Goal: Task Accomplishment & Management: Use online tool/utility

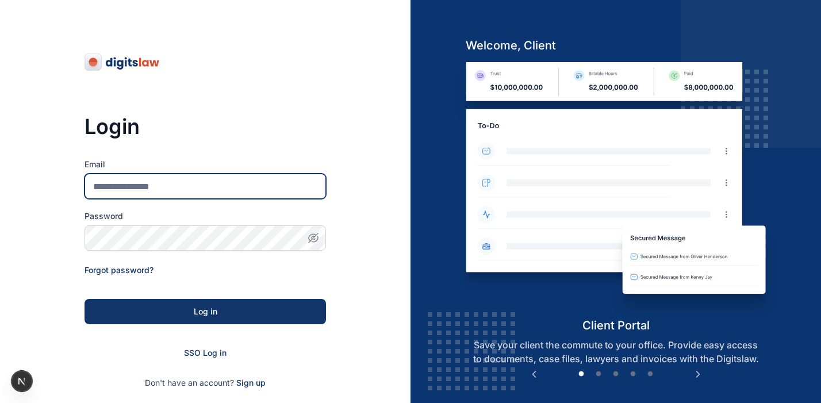
click at [119, 185] on input "Email" at bounding box center [204, 186] width 241 height 25
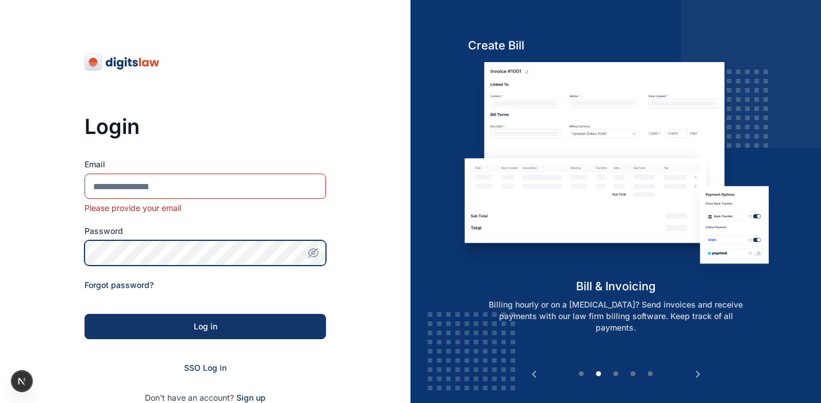
click at [109, 237] on div "Password" at bounding box center [204, 245] width 241 height 40
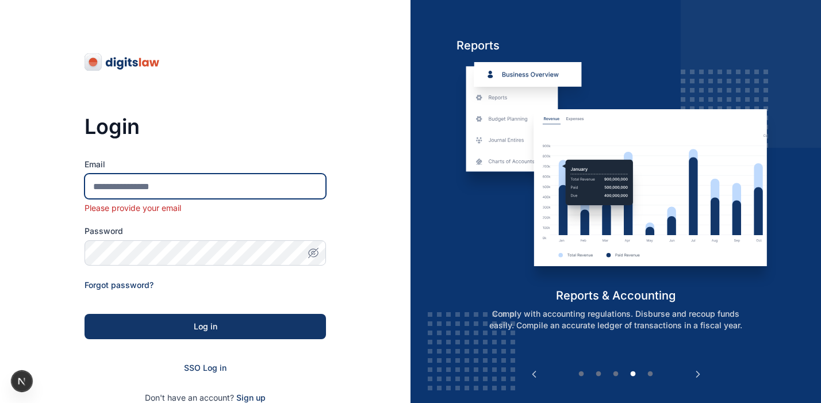
type input "**********"
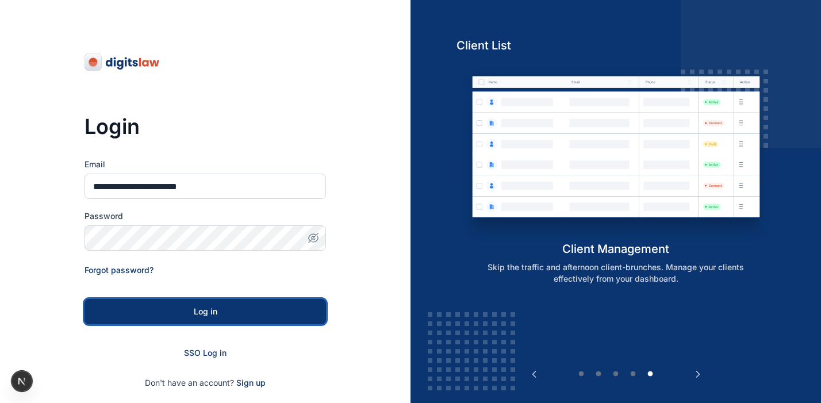
click at [185, 319] on button "Log in" at bounding box center [204, 311] width 241 height 25
